Goal: Transaction & Acquisition: Book appointment/travel/reservation

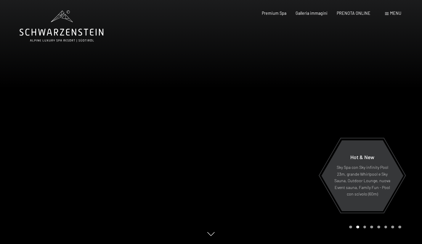
click at [395, 14] on span "Menu" at bounding box center [395, 13] width 11 height 5
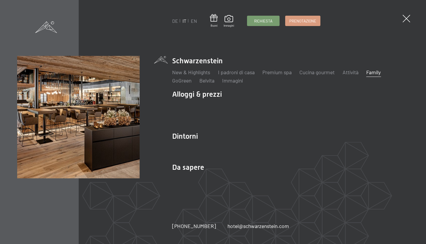
click at [381, 74] on link "Family" at bounding box center [374, 72] width 15 height 7
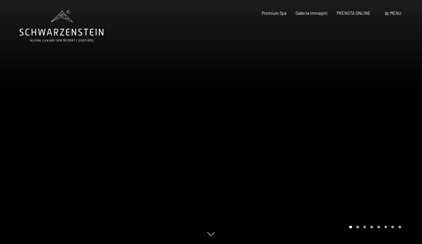
click at [386, 16] on div "Menu" at bounding box center [393, 13] width 16 height 6
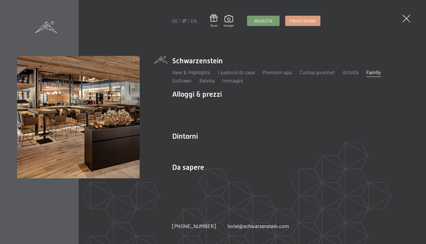
click at [376, 74] on link "Family" at bounding box center [374, 72] width 15 height 7
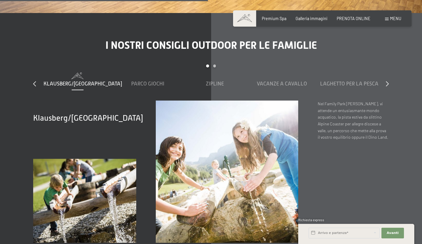
scroll to position [1970, 0]
click at [394, 68] on div "I nostri consigli outdoor per le famiglie slide 1 to 5 of 7 Klausberg/Monte Chi…" at bounding box center [211, 141] width 395 height 204
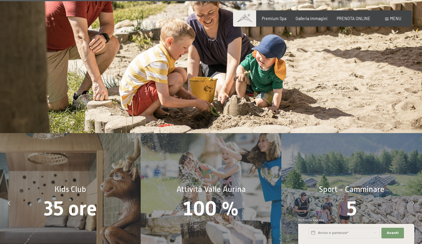
scroll to position [2484, 0]
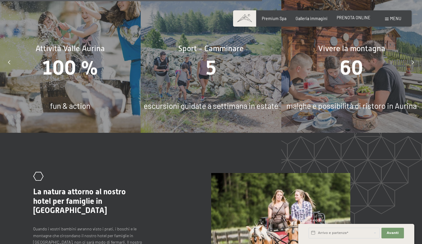
click at [359, 17] on span "PRENOTA ONLINE" at bounding box center [354, 17] width 34 height 5
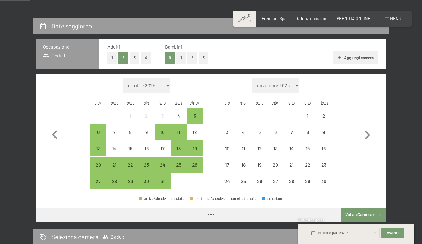
scroll to position [110, 0]
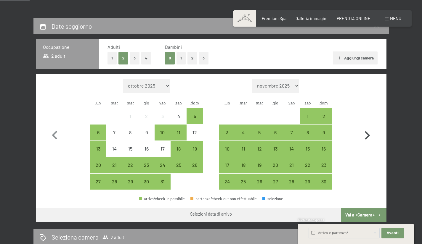
click at [370, 138] on icon "button" at bounding box center [367, 135] width 17 height 17
select select "2025-11-01"
select select "2025-12-01"
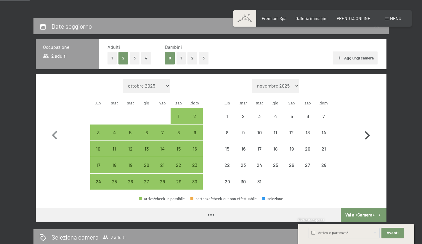
select select "2025-11-01"
select select "2025-12-01"
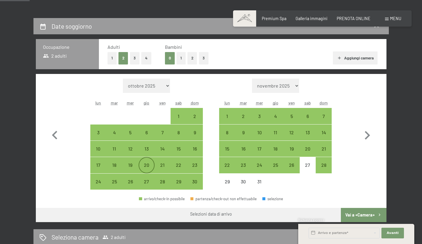
click at [150, 168] on div "20" at bounding box center [146, 170] width 15 height 15
select select "2025-11-01"
select select "2025-12-01"
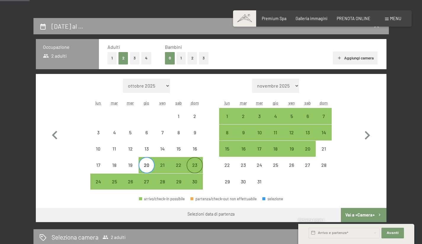
click at [198, 165] on div "23" at bounding box center [194, 170] width 15 height 15
select select "2025-11-01"
select select "2025-12-01"
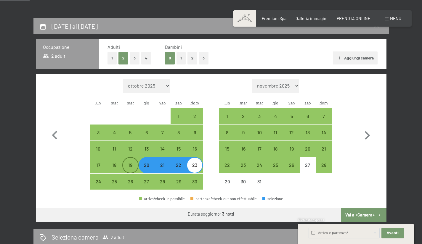
click at [134, 167] on div "19" at bounding box center [130, 170] width 15 height 15
select select "2025-11-01"
select select "2025-12-01"
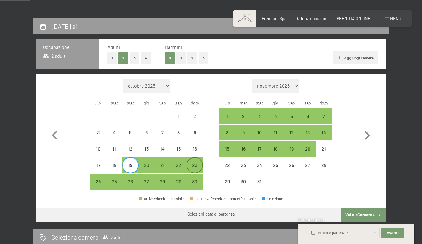
click at [195, 164] on div "23" at bounding box center [194, 170] width 15 height 15
select select "2025-11-01"
select select "2025-12-01"
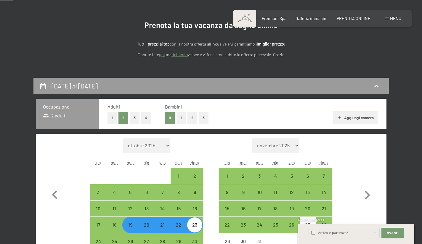
scroll to position [0, 0]
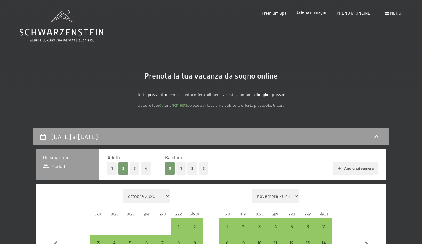
click at [321, 15] on span "Galleria immagini" at bounding box center [312, 12] width 32 height 5
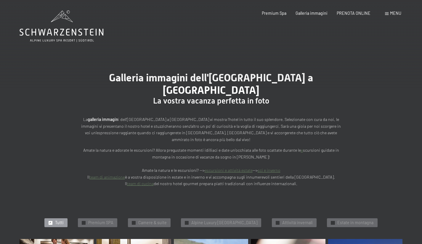
click at [391, 15] on span "Menu" at bounding box center [395, 13] width 11 height 5
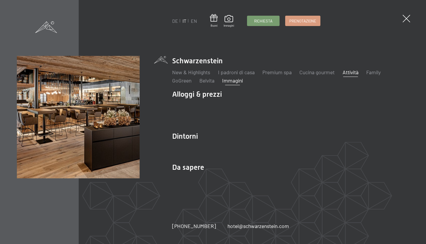
click at [352, 71] on link "Attività" at bounding box center [351, 72] width 16 height 7
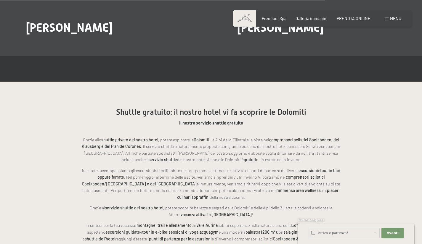
scroll to position [1218, 0]
click at [317, 19] on span "Galleria immagini" at bounding box center [312, 17] width 32 height 5
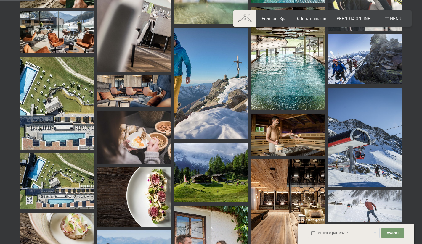
scroll to position [498, 0]
click at [296, 58] on img at bounding box center [288, 59] width 74 height 104
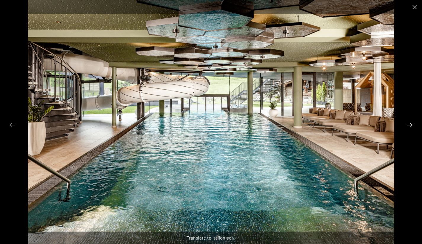
click at [408, 125] on button "Next slide" at bounding box center [410, 125] width 12 height 12
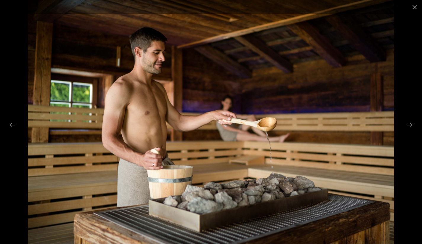
click at [402, 122] on div at bounding box center [211, 122] width 422 height 244
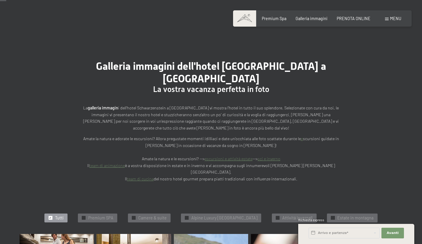
scroll to position [0, 0]
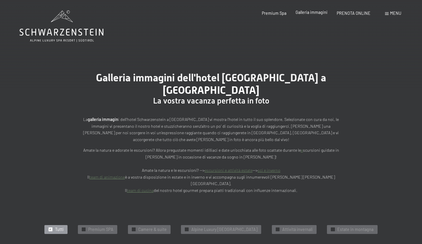
click at [322, 15] on span "Galleria immagini" at bounding box center [312, 12] width 32 height 5
click at [283, 15] on span "Premium Spa" at bounding box center [274, 12] width 25 height 5
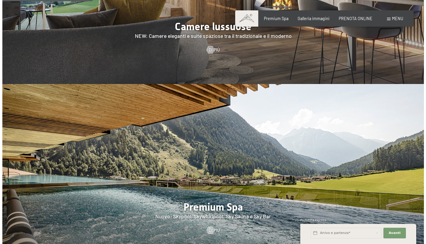
scroll to position [654, 0]
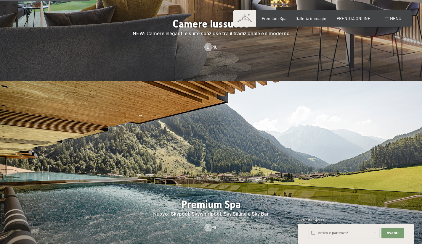
click at [376, 195] on div at bounding box center [211, 171] width 422 height 181
click at [389, 18] on div "Menu" at bounding box center [393, 19] width 16 height 6
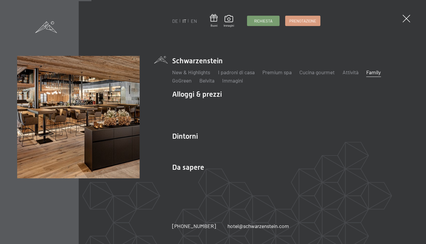
drag, startPoint x: 382, startPoint y: 76, endPoint x: 378, endPoint y: 74, distance: 4.2
click at [378, 74] on link "Family" at bounding box center [374, 72] width 15 height 7
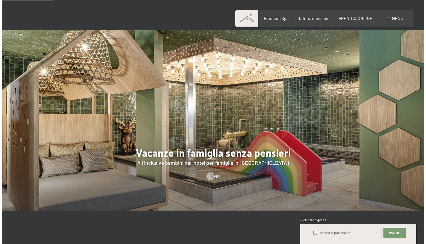
scroll to position [483, 0]
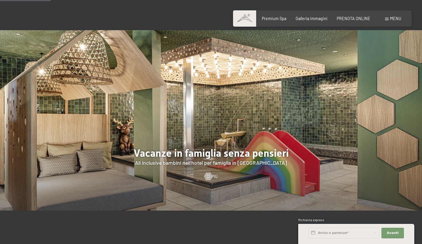
click at [386, 20] on span at bounding box center [387, 19] width 4 height 3
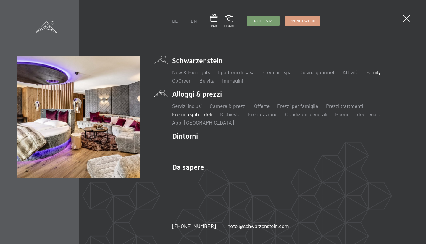
click at [200, 115] on link "Premi ospiti fedeli" at bounding box center [192, 114] width 40 height 7
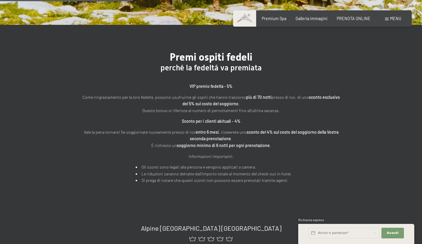
scroll to position [167, 0]
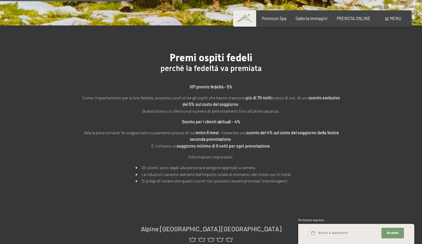
click at [362, 166] on div "Premi ospiti fedeli perché la fedeltá va premiata VIP premio fedeltà - 5% Come …" at bounding box center [211, 117] width 422 height 185
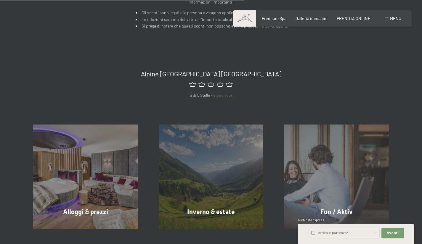
scroll to position [321, 0]
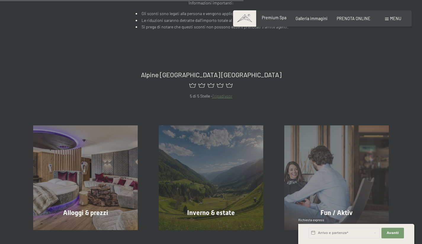
click at [278, 17] on span "Premium Spa" at bounding box center [274, 17] width 25 height 5
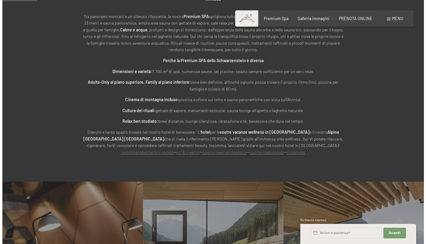
scroll to position [312, 0]
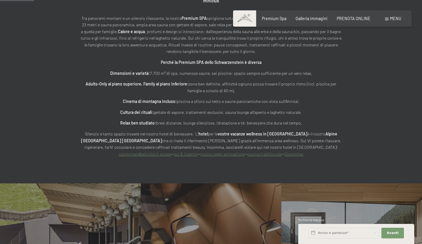
click at [182, 108] on div "Grandissima SPA di 7.700 m² // 6 ampie piscine // 8 saune // 8 sale relax // ac…" at bounding box center [211, 74] width 261 height 167
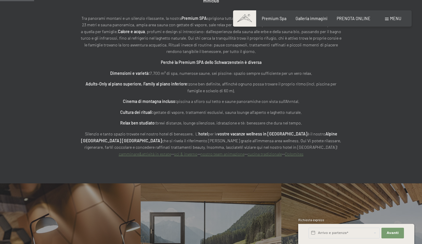
click at [396, 21] on span "Menu" at bounding box center [395, 18] width 11 height 5
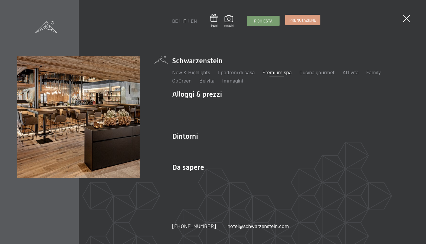
click at [296, 17] on link "Prenotazione" at bounding box center [303, 20] width 35 height 10
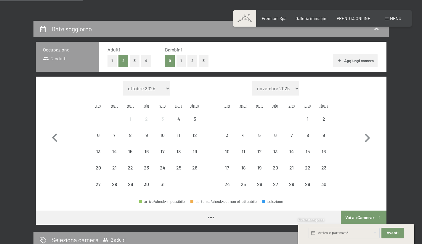
scroll to position [107, 0]
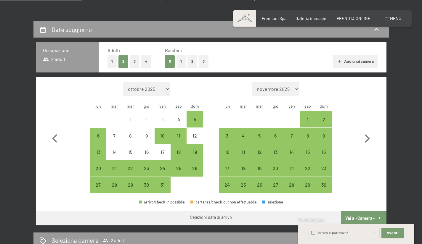
click at [391, 20] on span "Menu" at bounding box center [395, 18] width 11 height 5
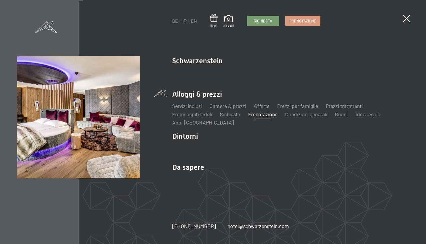
click at [391, 20] on div "DE IT EN Buoni Immagini Richiesta Prenotazione DE IT EN Schwarzenstein New & Hi…" at bounding box center [213, 122] width 426 height 244
click at [405, 21] on span at bounding box center [406, 18] width 11 height 11
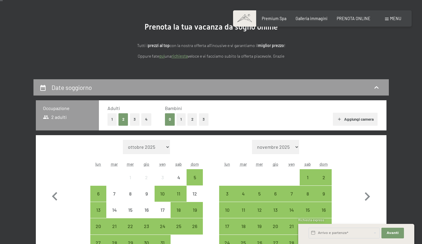
scroll to position [0, 0]
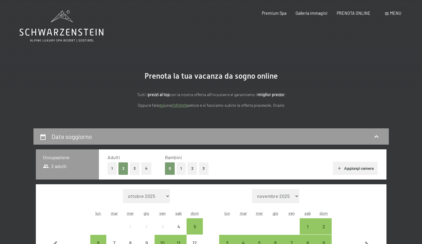
click at [57, 22] on icon at bounding box center [62, 26] width 84 height 32
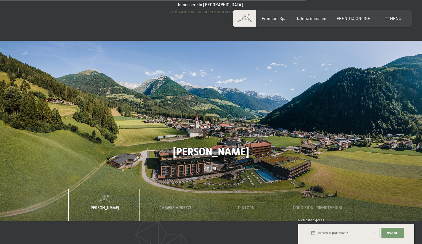
scroll to position [2016, 0]
